Goal: Information Seeking & Learning: Learn about a topic

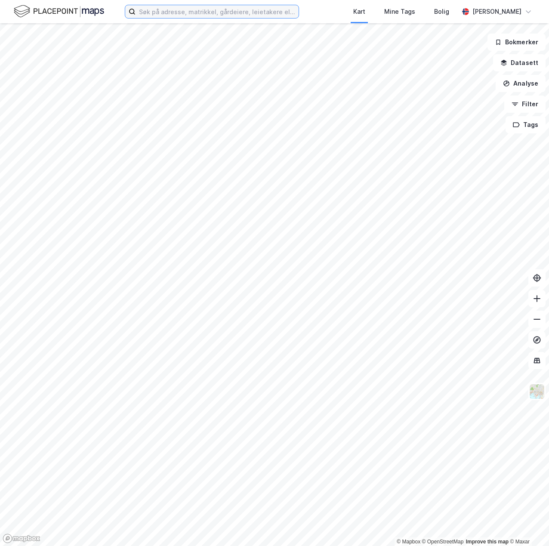
click at [168, 12] on input at bounding box center [217, 11] width 163 height 13
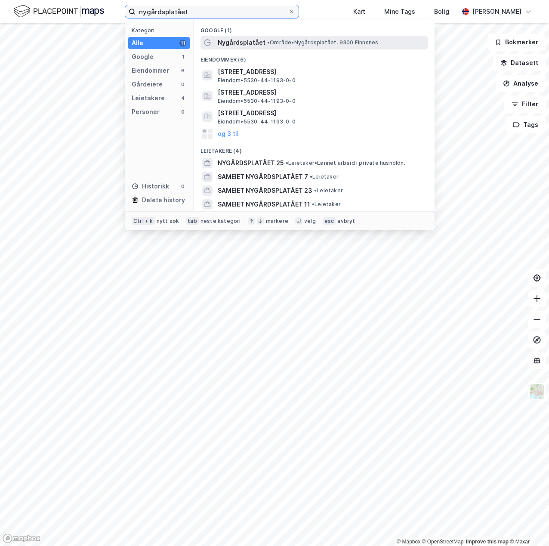
type input "nygårdsplatået"
click at [234, 42] on span "Nygårdsplatået" at bounding box center [242, 42] width 48 height 10
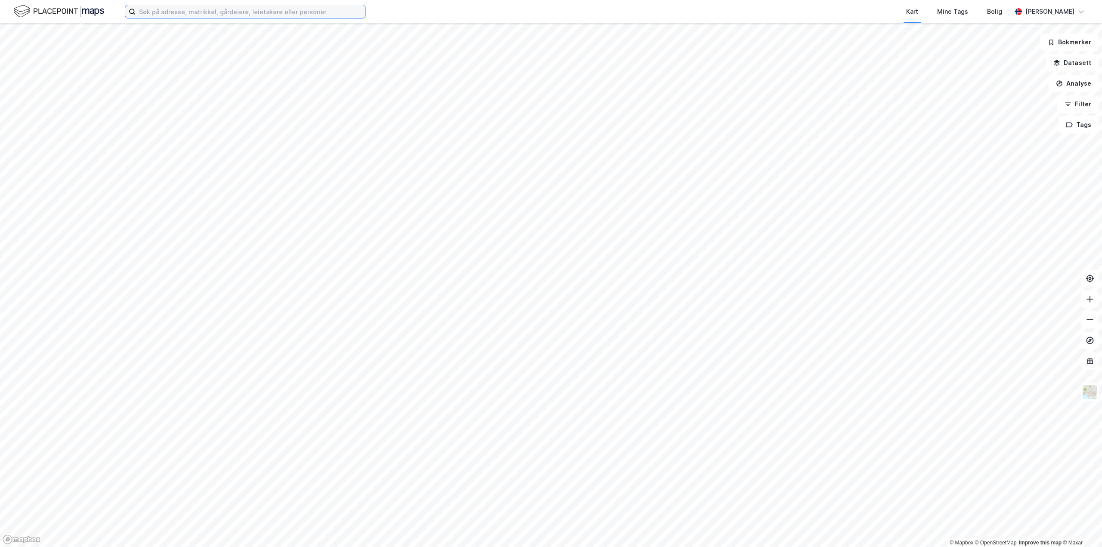
click at [178, 12] on input at bounding box center [251, 11] width 230 height 13
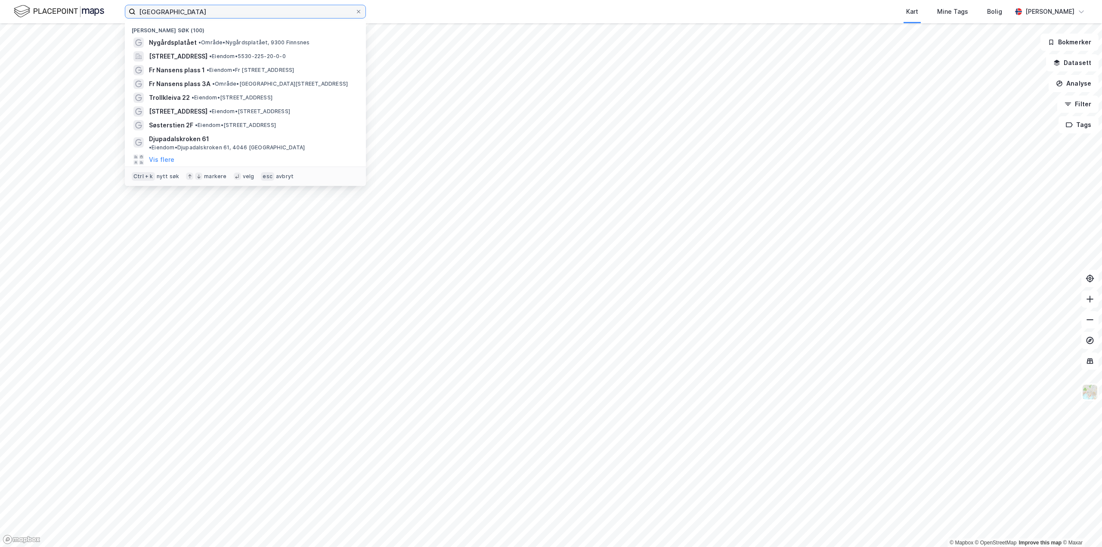
type input "tromsø"
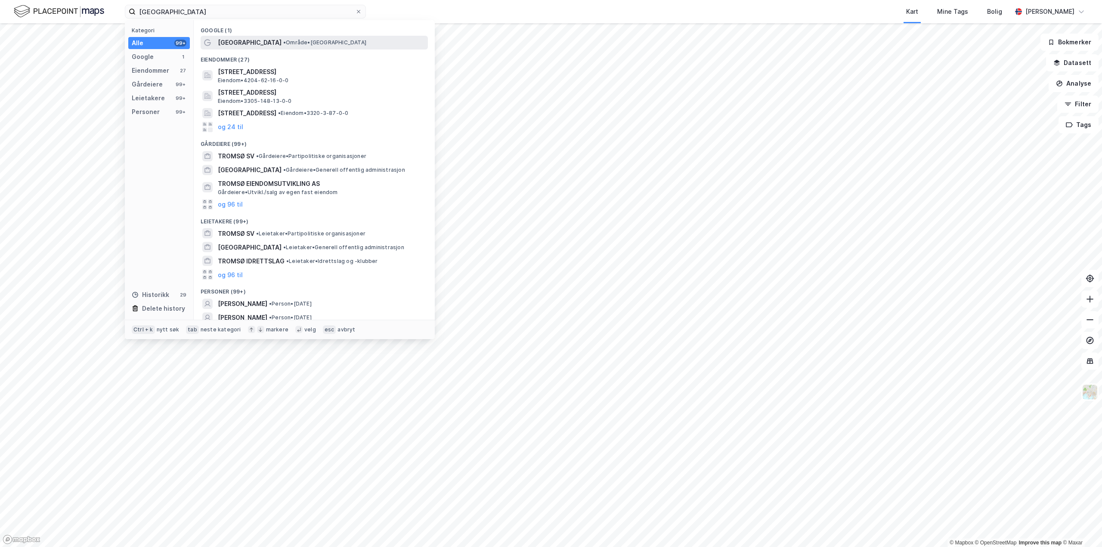
click at [252, 36] on div "Tromsø • Område • Tromsø" at bounding box center [314, 43] width 227 height 14
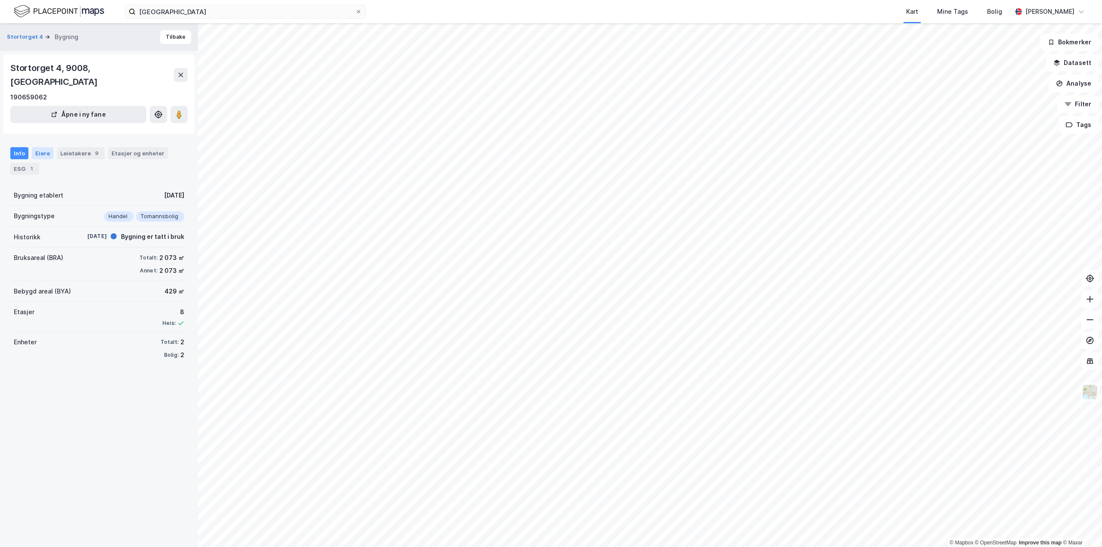
click at [41, 147] on div "Eiere" at bounding box center [43, 153] width 22 height 12
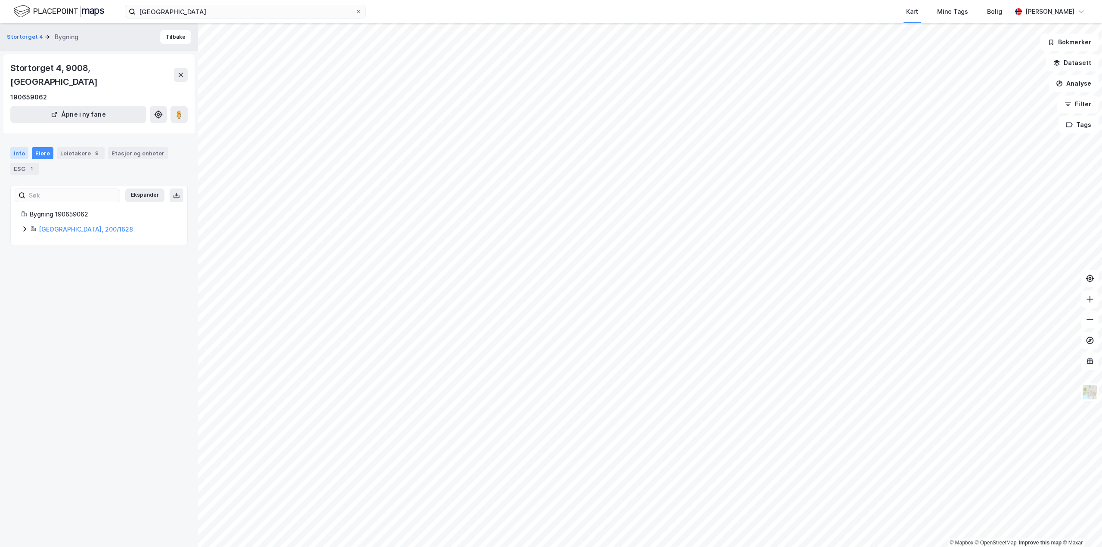
click at [25, 147] on div "Info" at bounding box center [19, 153] width 18 height 12
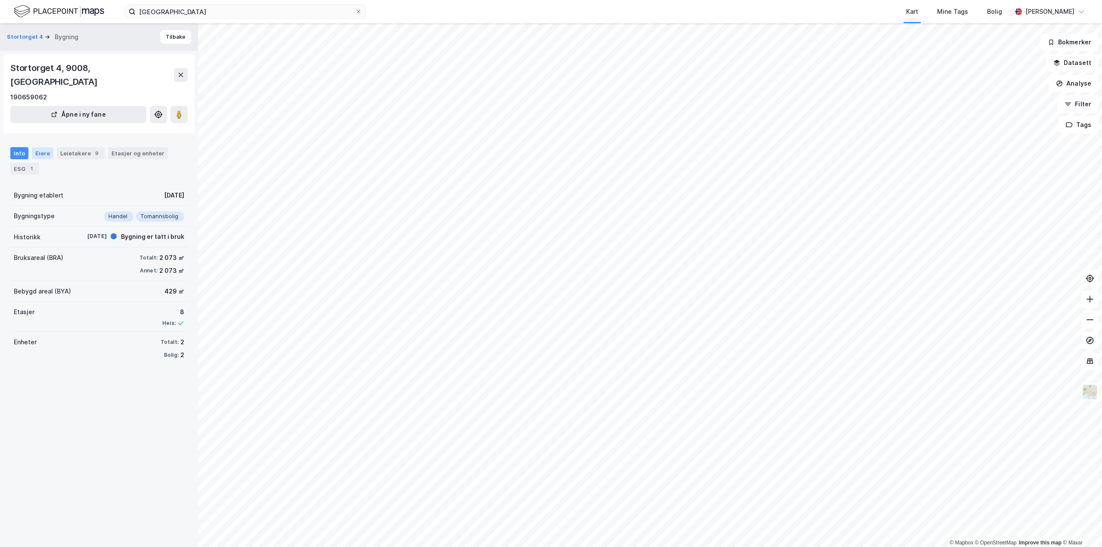
click at [42, 147] on div "Eiere" at bounding box center [43, 153] width 22 height 12
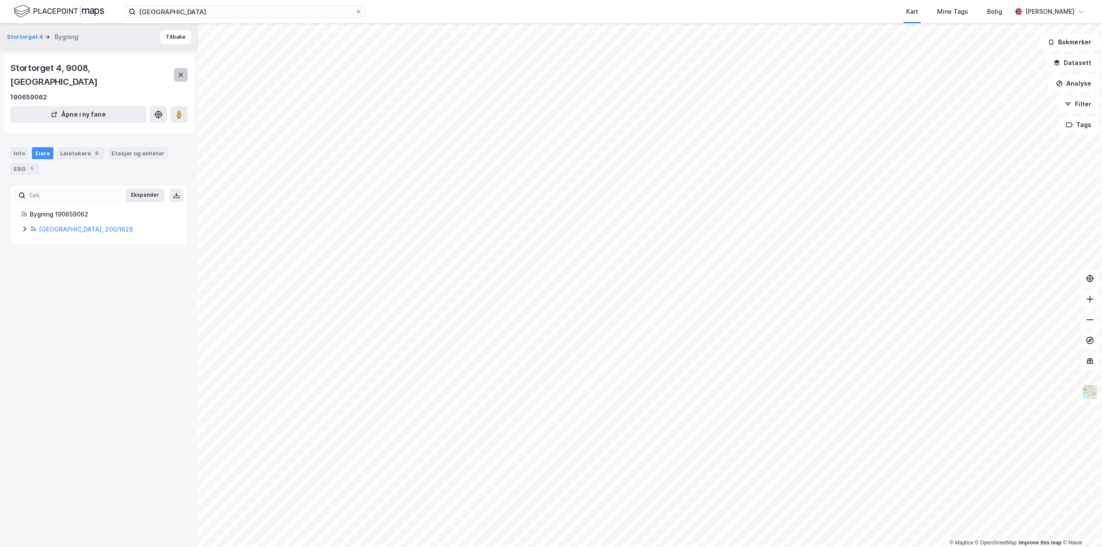
click at [181, 73] on icon at bounding box center [181, 75] width 5 height 4
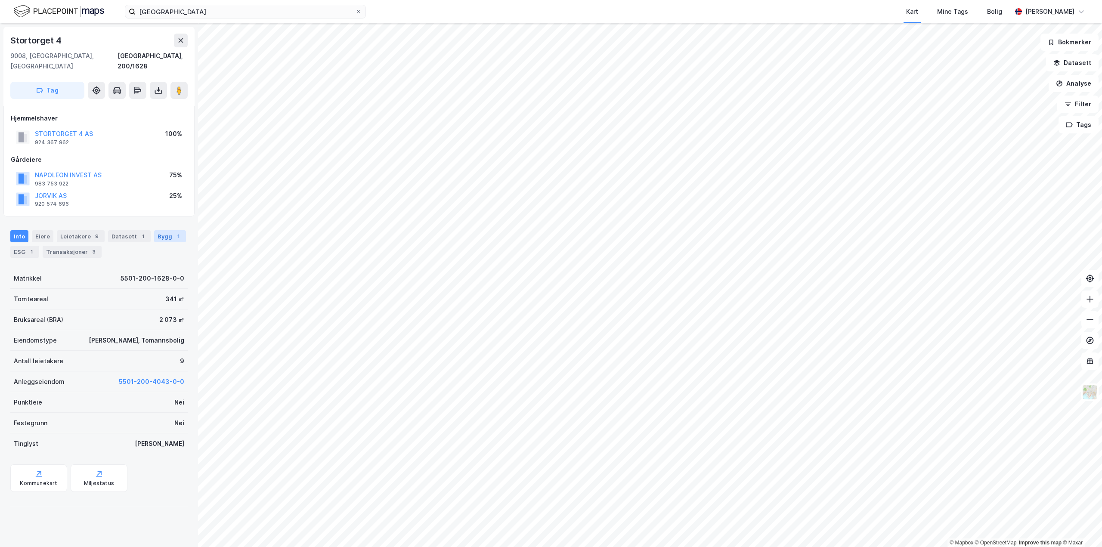
click at [156, 230] on div "Bygg 1" at bounding box center [170, 236] width 32 height 12
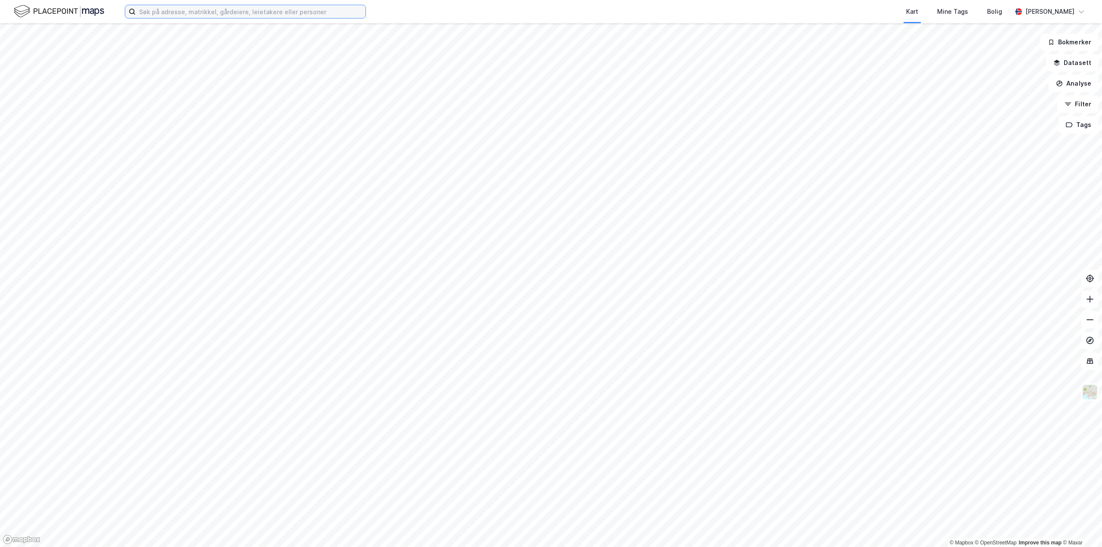
click at [222, 9] on input at bounding box center [251, 11] width 230 height 13
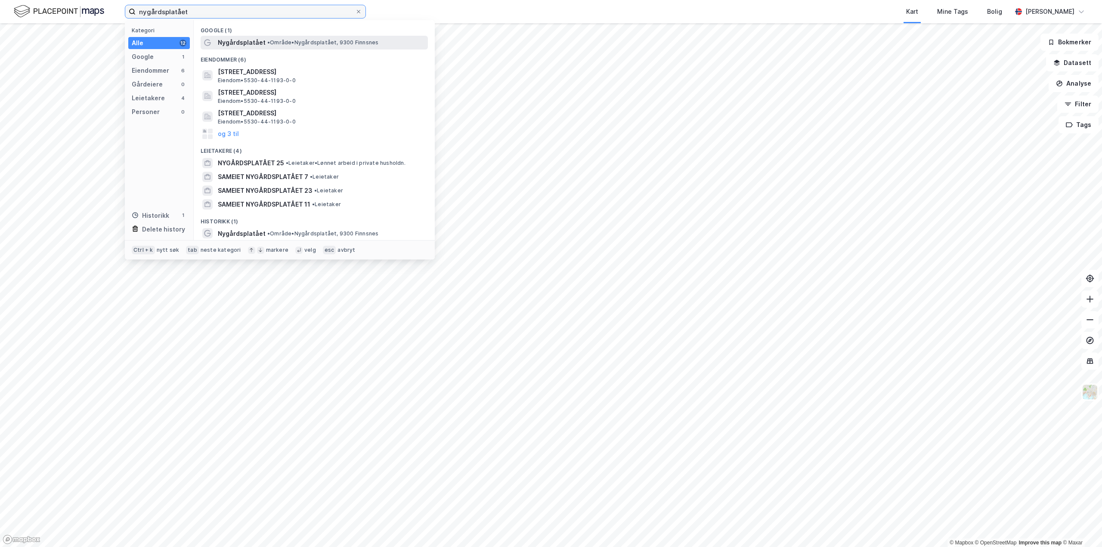
type input "nygårdsplatået"
click at [236, 43] on span "Nygårdsplatået" at bounding box center [242, 42] width 48 height 10
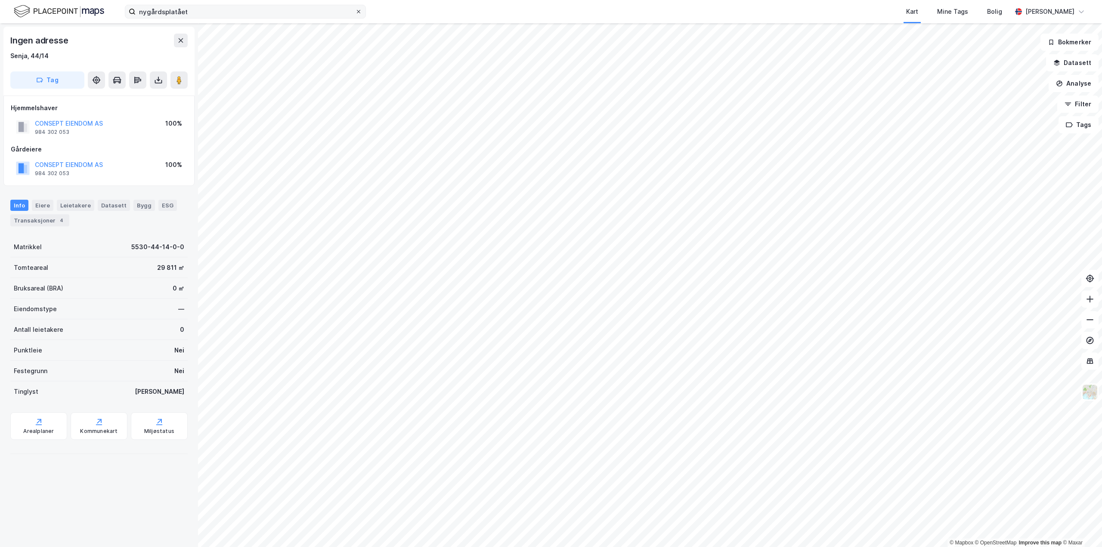
click at [359, 13] on icon at bounding box center [358, 11] width 5 height 5
click at [355, 13] on input "nygårdsplatået" at bounding box center [246, 11] width 220 height 13
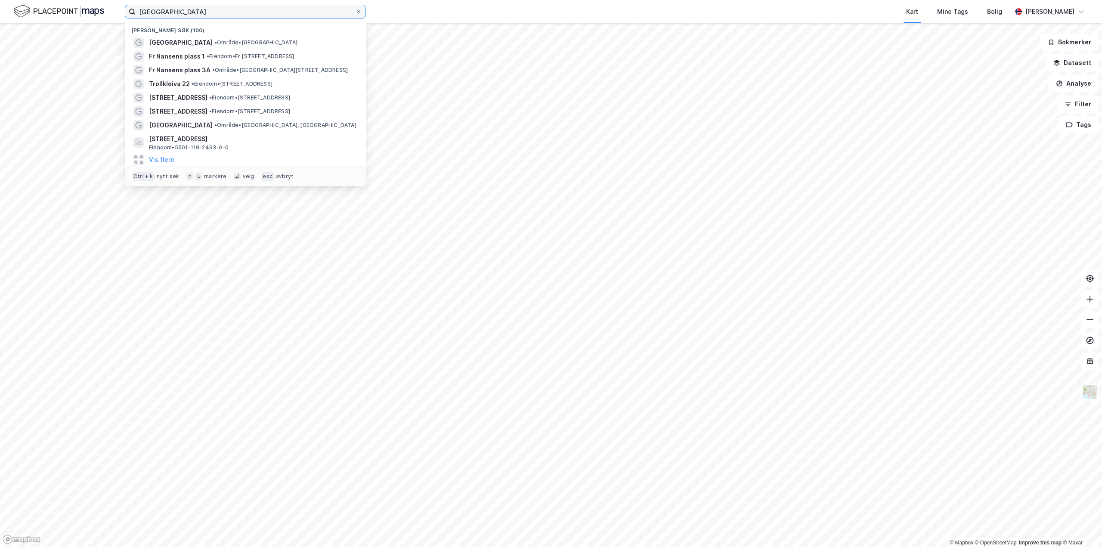
type input "tromsø"
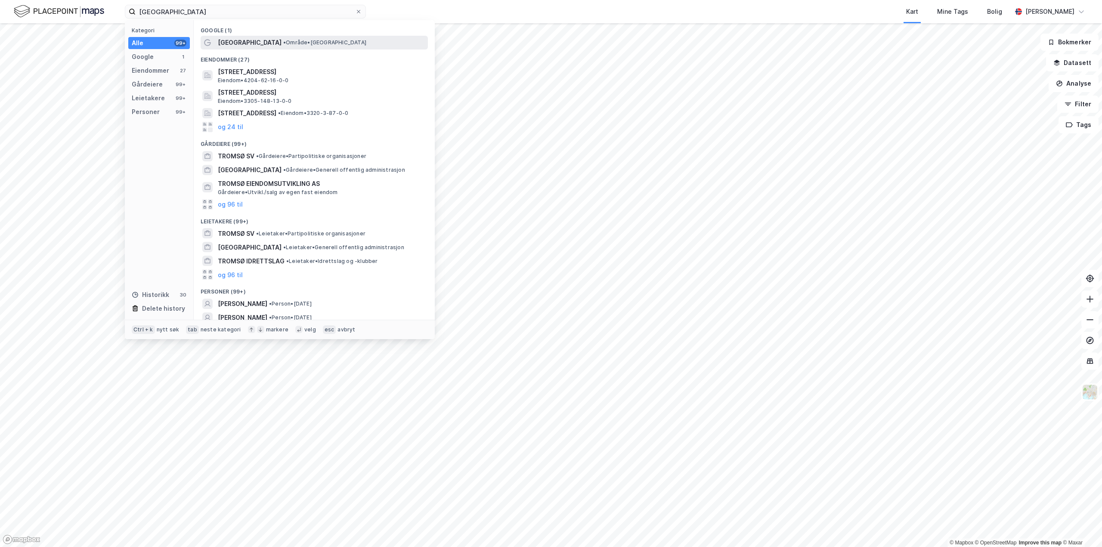
click at [222, 41] on span "Tromsø" at bounding box center [250, 42] width 64 height 10
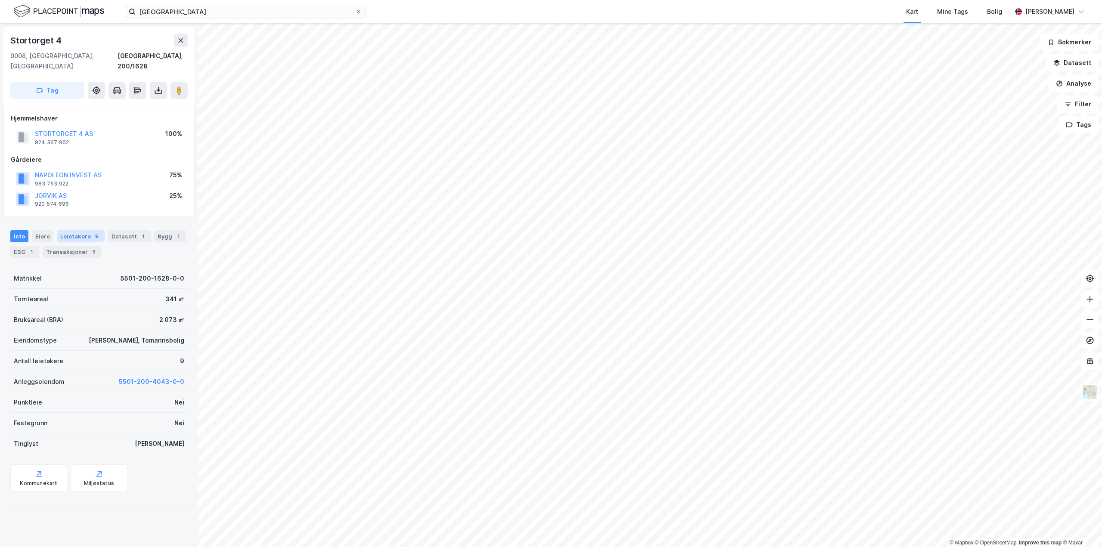
click at [71, 230] on div "Leietakere 9" at bounding box center [81, 236] width 48 height 12
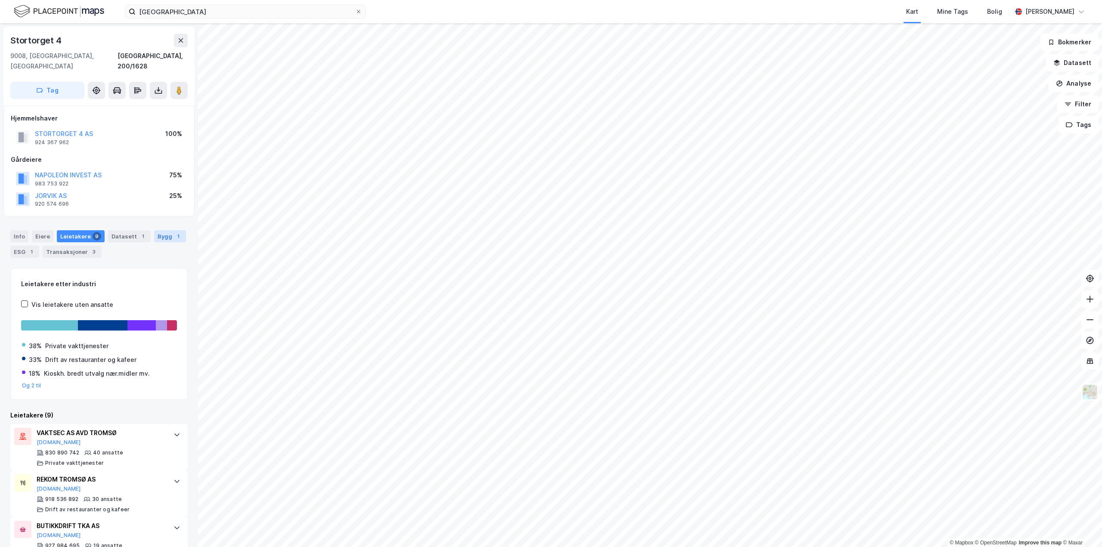
click at [164, 230] on div "Bygg 1" at bounding box center [170, 236] width 32 height 12
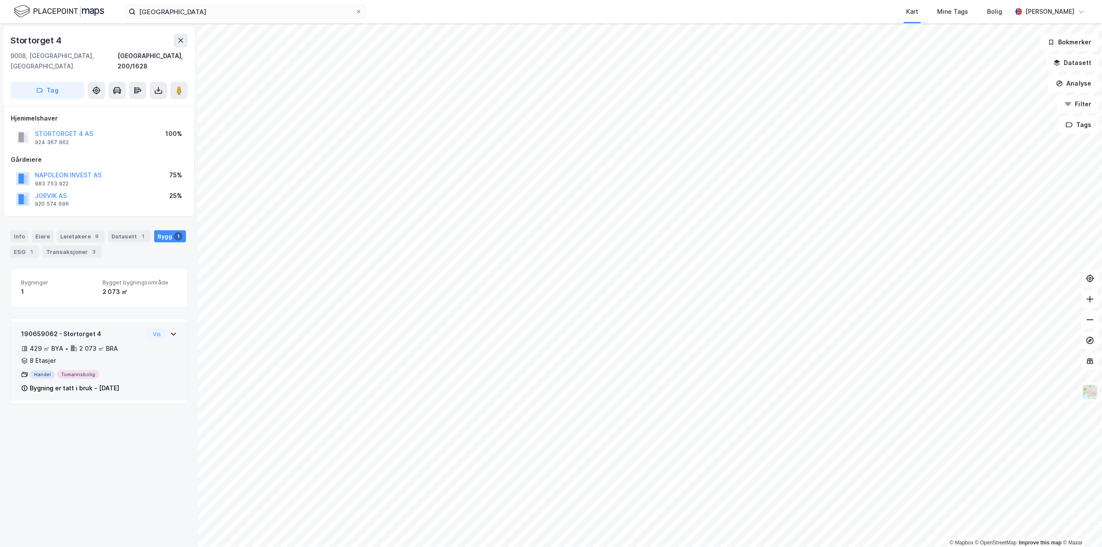
click at [110, 356] on div "190659062 - Stortorget 4 429 ㎡ BYA • 2 073 ㎡ BRA • 8 Etasjer Handel Tomannsboli…" at bounding box center [82, 361] width 123 height 65
click at [166, 356] on div "190659054 - Storgata 85 312 ㎡ BYA • 994 ㎡ BRA • 5 Etasjer Handel Bygning er tat…" at bounding box center [99, 364] width 156 height 71
click at [164, 348] on div "190659054 - Storgata 85 312 ㎡ BYA • 994 ㎡ BRA • 5 Etasjer Handel Bygning er tat…" at bounding box center [99, 364] width 156 height 71
